Goal: Task Accomplishment & Management: Use online tool/utility

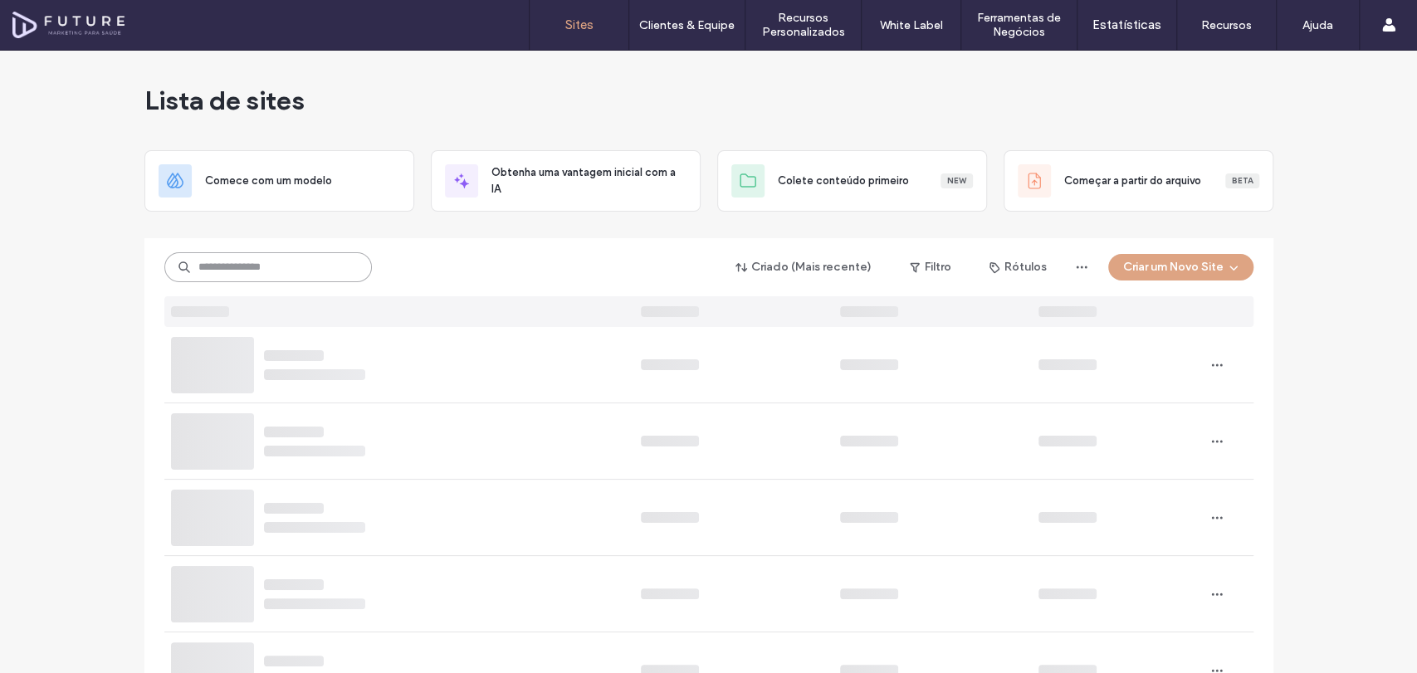
click at [320, 276] on input at bounding box center [267, 267] width 207 height 30
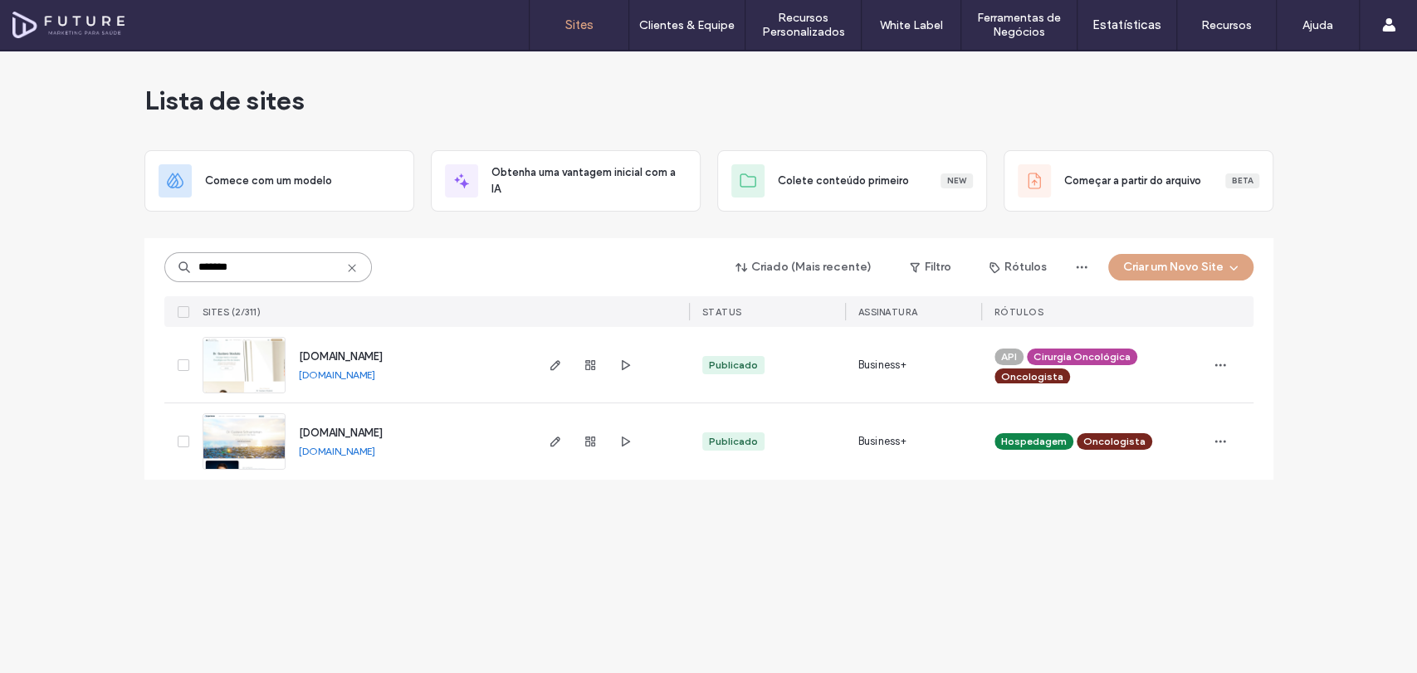
type input "*******"
click at [248, 432] on img at bounding box center [243, 470] width 81 height 113
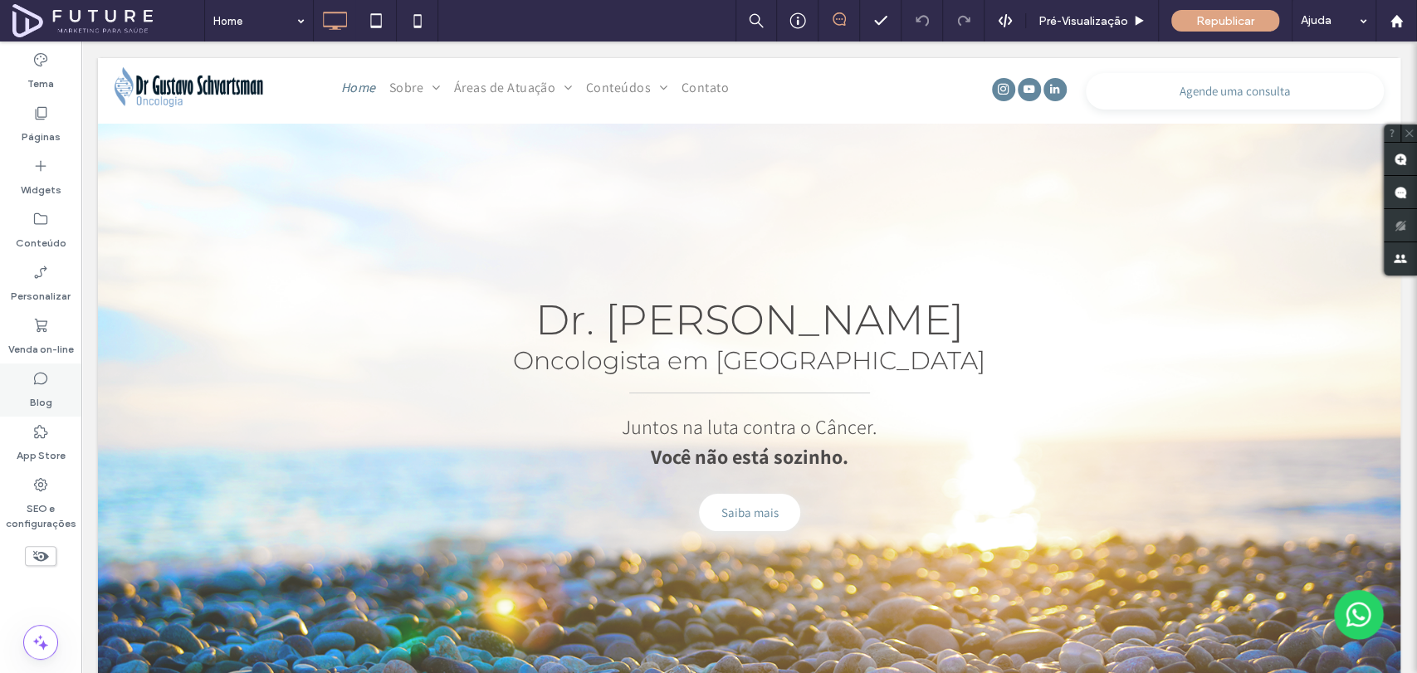
click at [47, 378] on icon at bounding box center [40, 378] width 17 height 17
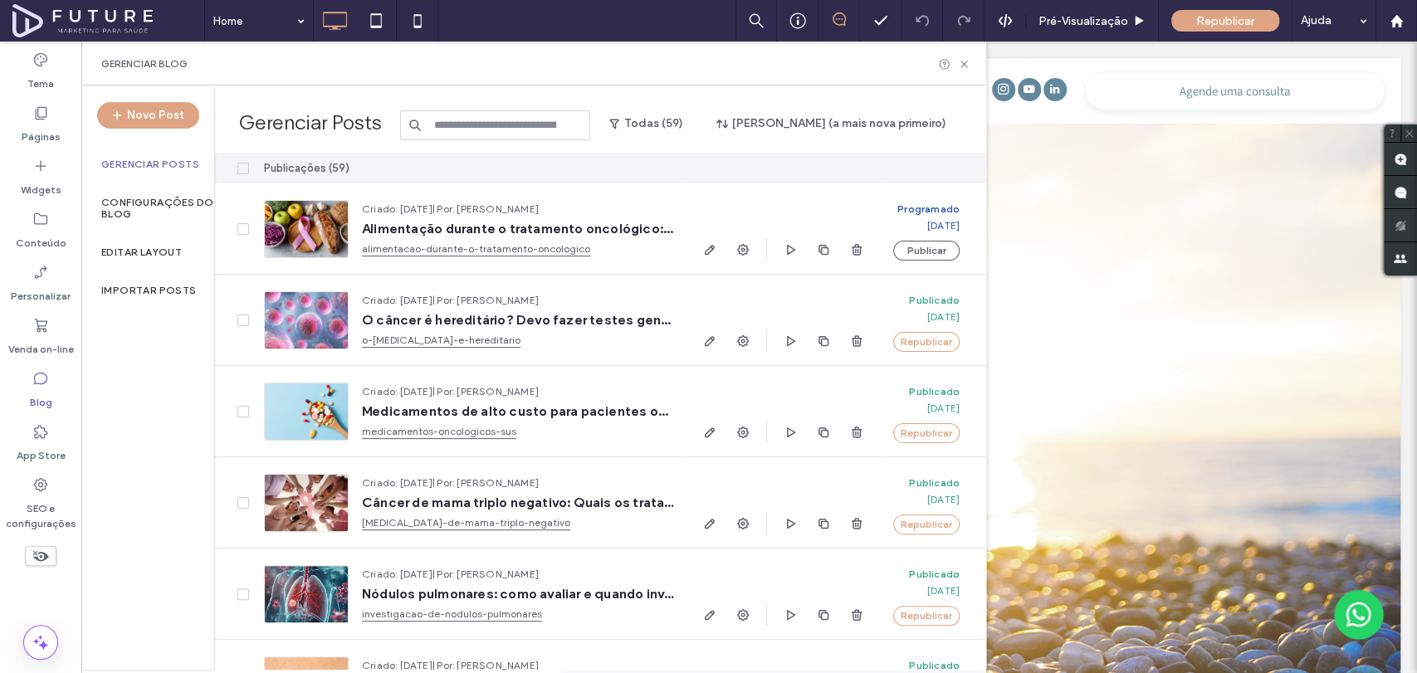
drag, startPoint x: 661, startPoint y: 17, endPoint x: 680, endPoint y: 11, distance: 20.2
click at [661, 17] on div "Home Pré-Visualizaçāo Republicar Ajuda" at bounding box center [810, 20] width 1212 height 41
